Goal: Download file/media

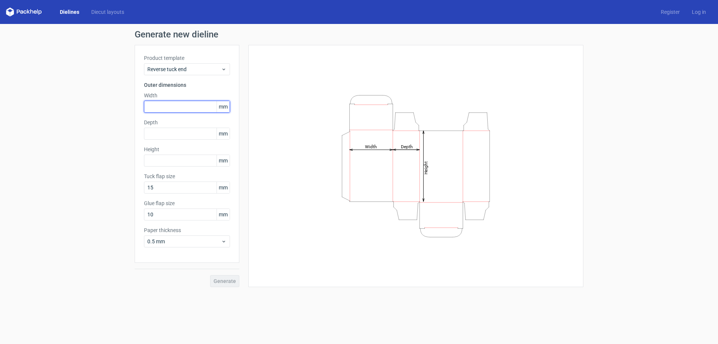
click at [152, 106] on input "text" at bounding box center [187, 107] width 86 height 12
type input "113"
click at [159, 133] on input "text" at bounding box center [187, 133] width 86 height 12
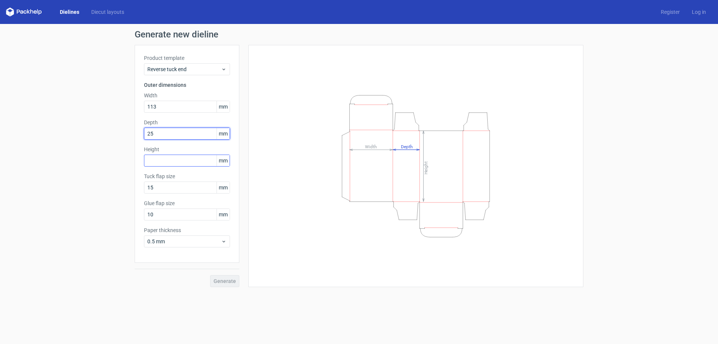
type input "25"
click at [162, 160] on input "text" at bounding box center [187, 160] width 86 height 12
type input "45"
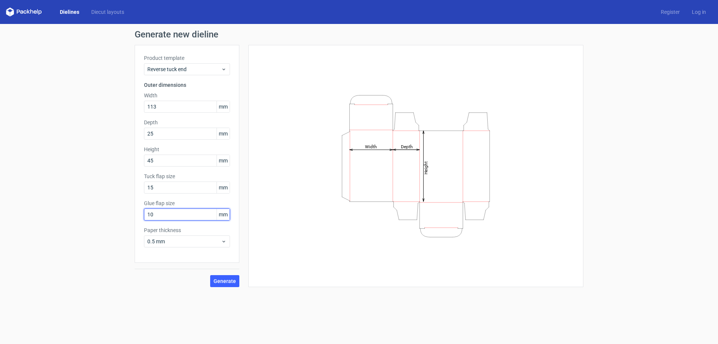
drag, startPoint x: 164, startPoint y: 214, endPoint x: 148, endPoint y: 212, distance: 16.6
click at [148, 212] on input "10" at bounding box center [187, 214] width 86 height 12
type input "15"
click at [217, 281] on span "Generate" at bounding box center [224, 280] width 22 height 5
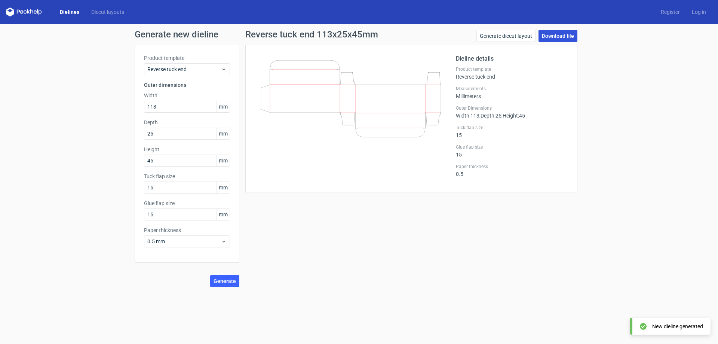
click at [565, 37] on link "Download file" at bounding box center [557, 36] width 39 height 12
